Goal: Navigation & Orientation: Find specific page/section

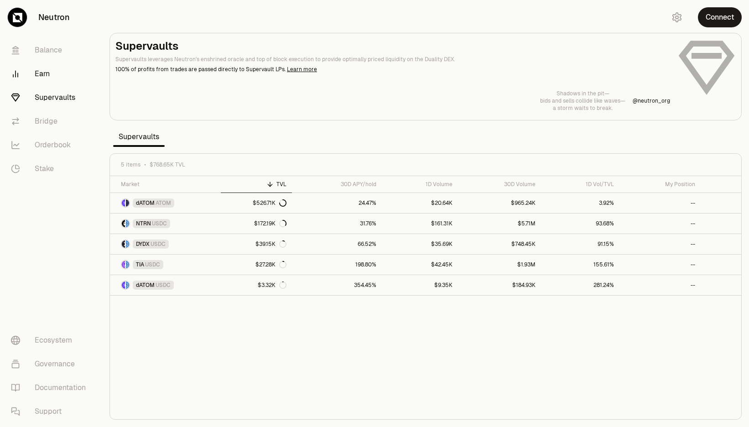
click at [43, 78] on link "Earn" at bounding box center [51, 74] width 95 height 24
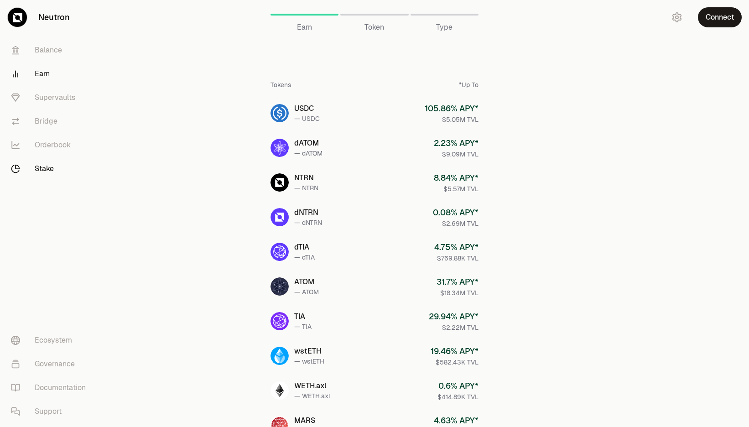
click at [41, 173] on link "Stake" at bounding box center [51, 169] width 95 height 24
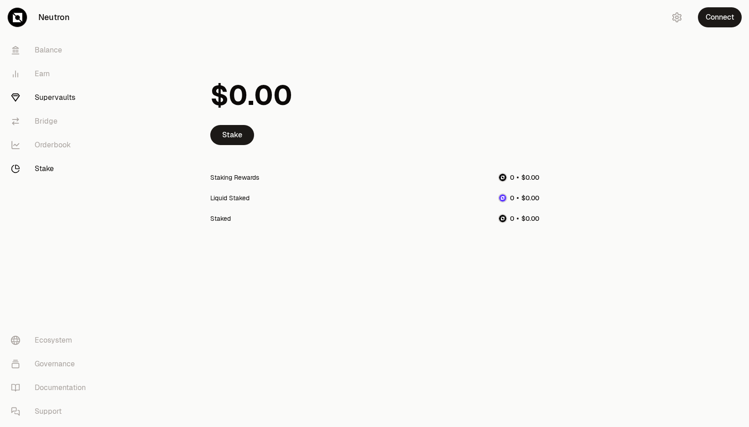
click at [72, 98] on link "Supervaults" at bounding box center [51, 98] width 95 height 24
